Goal: Task Accomplishment & Management: Complete application form

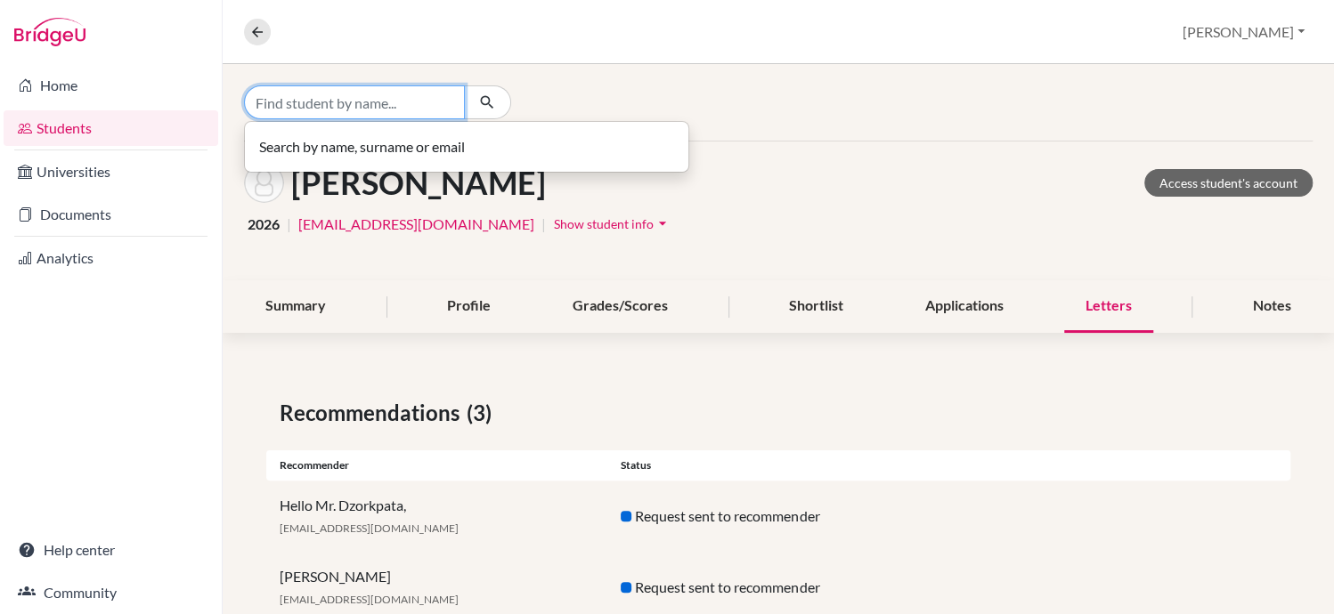
click at [311, 110] on input "Find student by name..." at bounding box center [354, 102] width 221 height 34
type input "e"
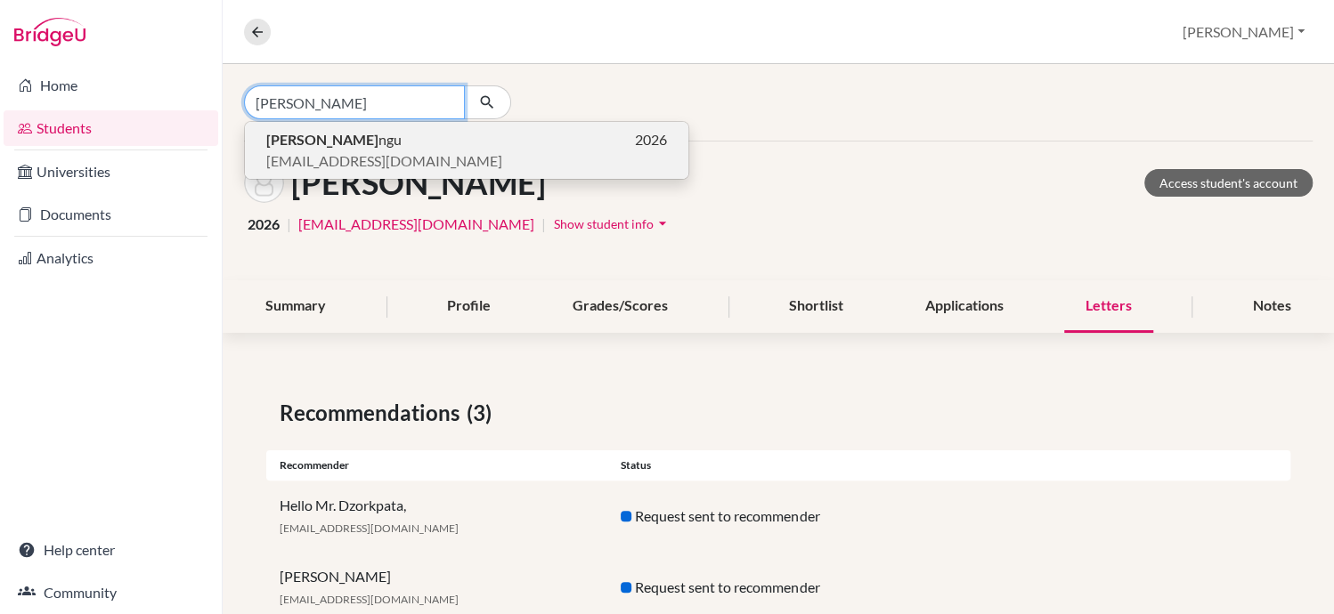
type input "[PERSON_NAME]"
click at [289, 139] on b "[PERSON_NAME]" at bounding box center [322, 139] width 112 height 17
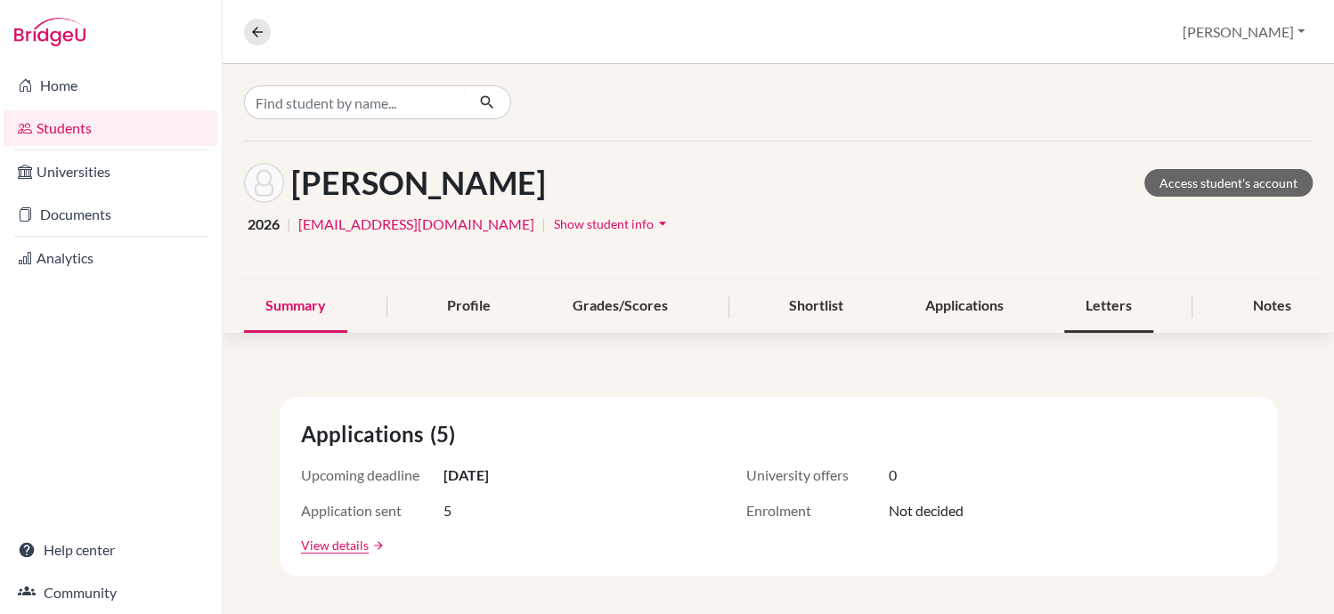
click at [1100, 315] on div "Letters" at bounding box center [1108, 306] width 89 height 53
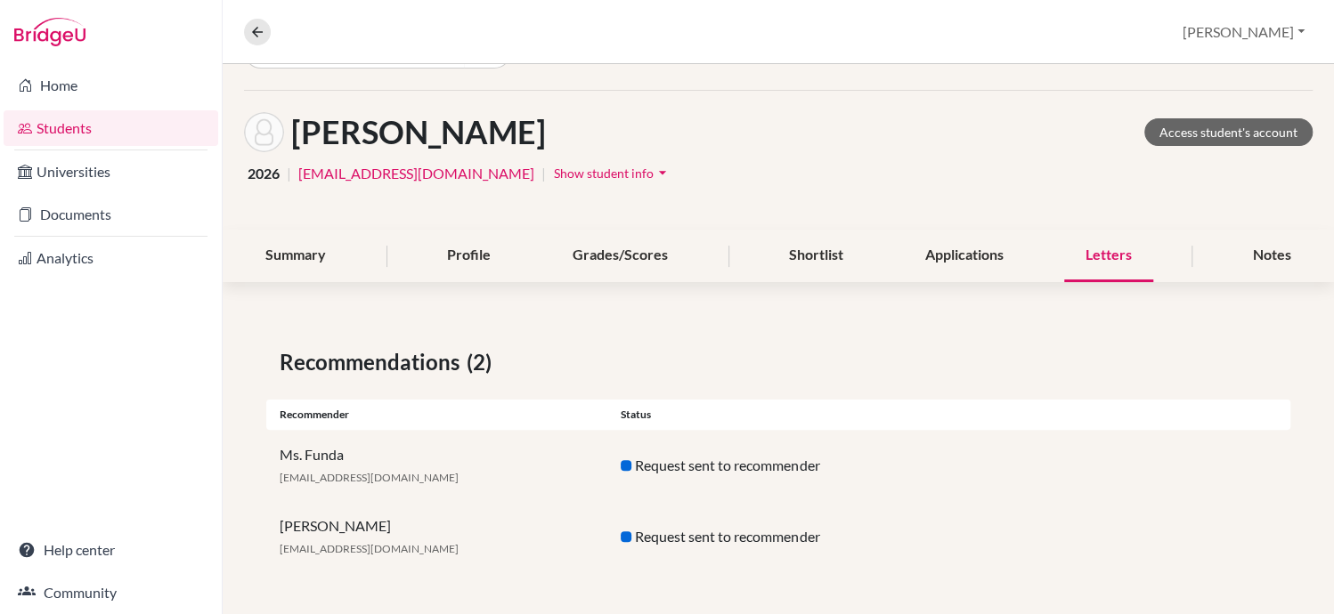
scroll to position [50, 0]
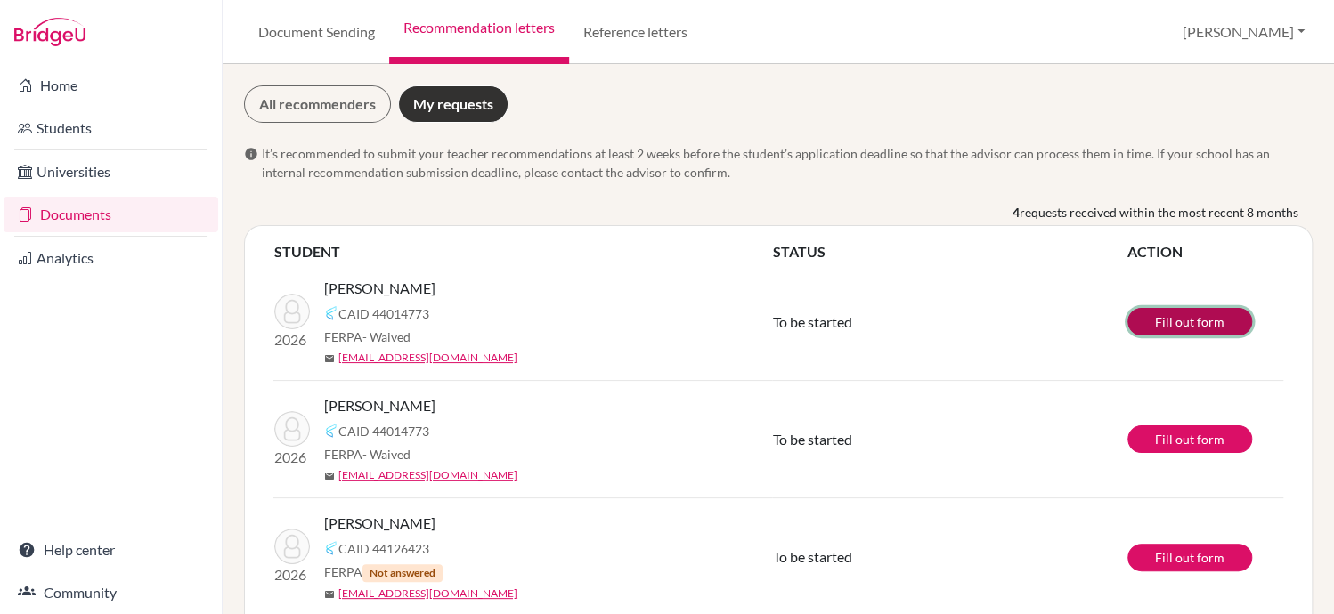
click at [1207, 321] on link "Fill out form" at bounding box center [1189, 322] width 125 height 28
